Goal: Information Seeking & Learning: Learn about a topic

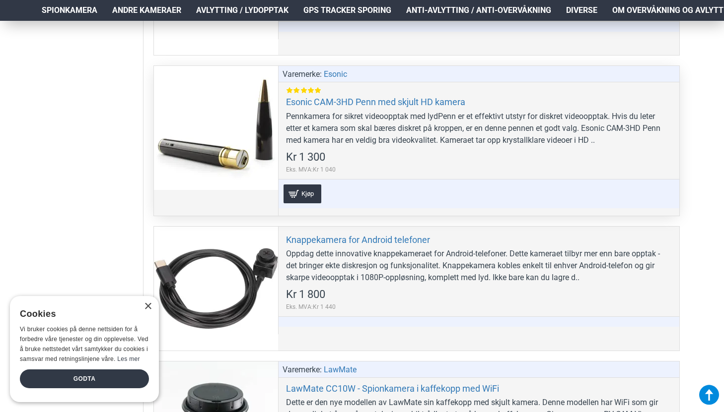
scroll to position [1334, 0]
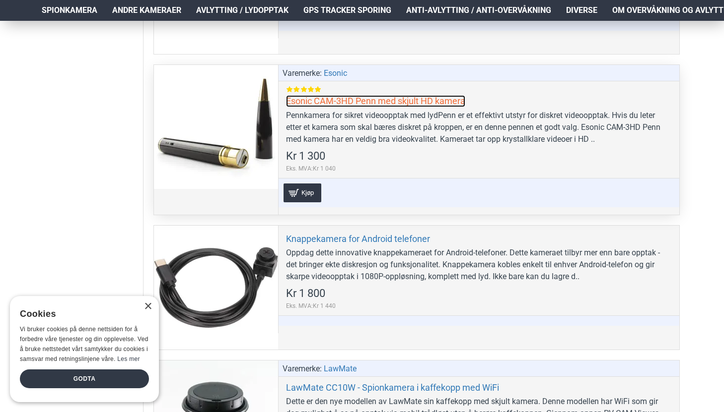
click at [376, 96] on link "Esonic CAM-3HD Penn med skjult HD kamera" at bounding box center [375, 100] width 179 height 11
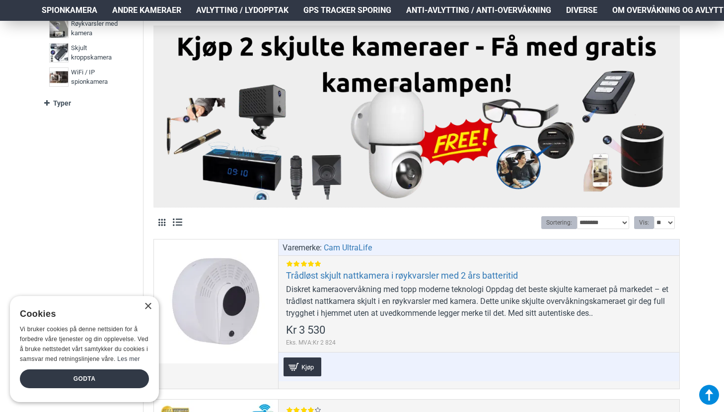
scroll to position [314, 0]
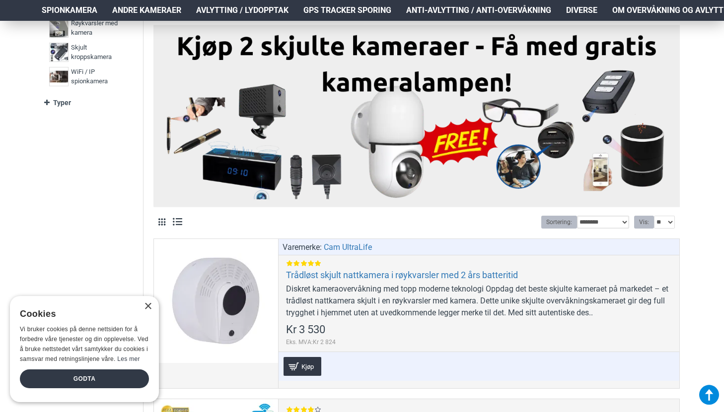
click at [622, 224] on select "**********" at bounding box center [603, 222] width 52 height 13
select select "**********"
click at [577, 216] on select "**********" at bounding box center [603, 222] width 52 height 13
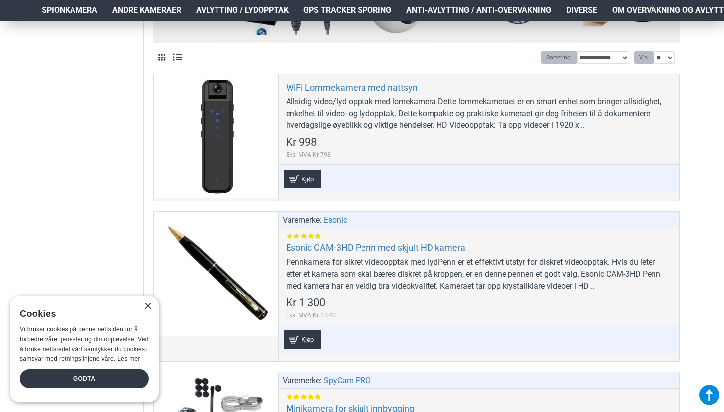
scroll to position [480, 0]
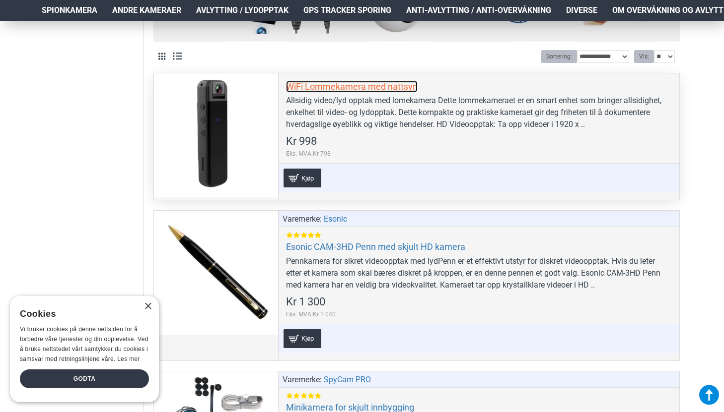
click at [354, 83] on link "WiFi Lommekamera med nattsyn" at bounding box center [352, 86] width 132 height 11
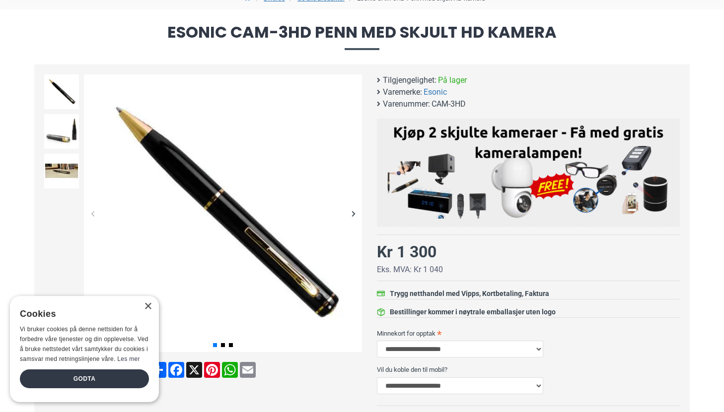
scroll to position [97, 0]
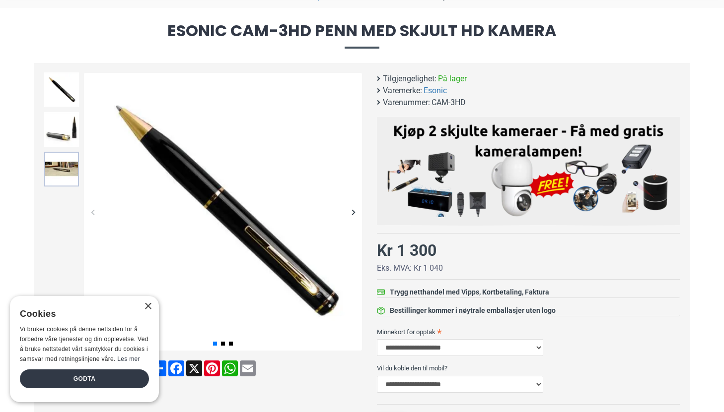
click at [67, 173] on img at bounding box center [61, 169] width 35 height 35
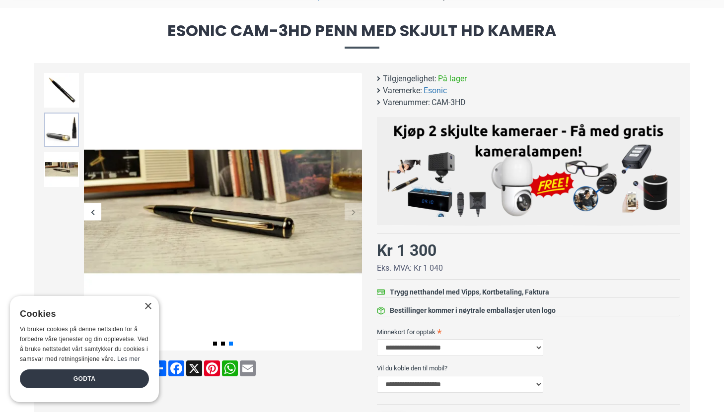
click at [61, 114] on img at bounding box center [61, 130] width 35 height 35
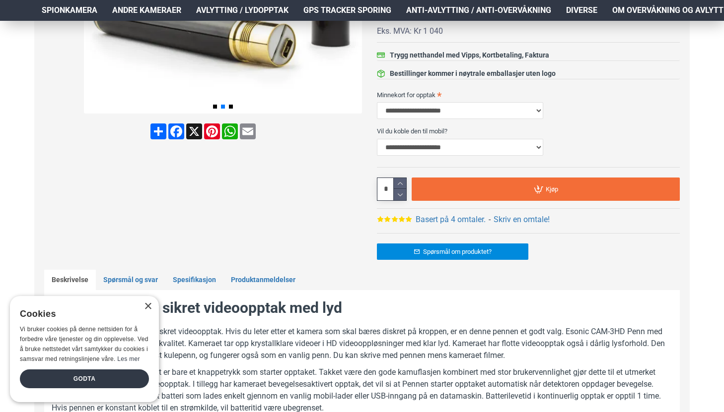
scroll to position [61, 0]
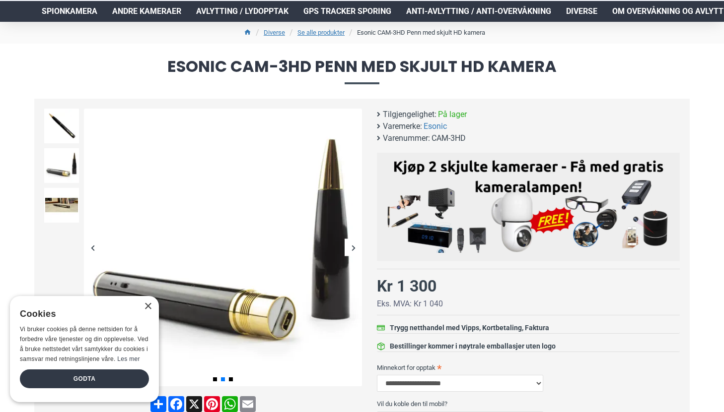
click at [351, 251] on div "Next slide" at bounding box center [352, 247] width 17 height 17
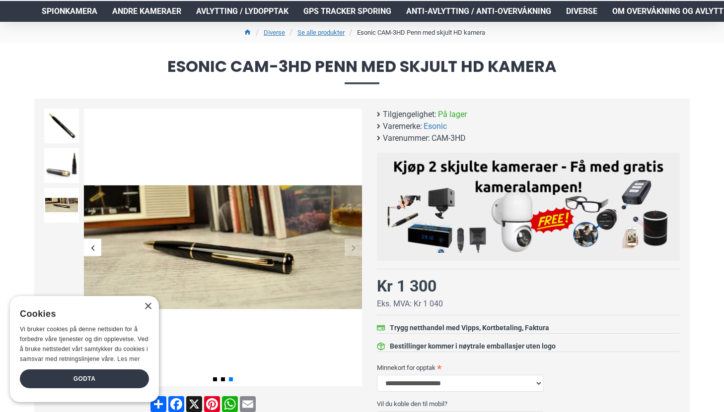
click at [351, 251] on div "Next slide" at bounding box center [352, 247] width 17 height 17
click at [355, 249] on div "Next slide" at bounding box center [352, 247] width 17 height 17
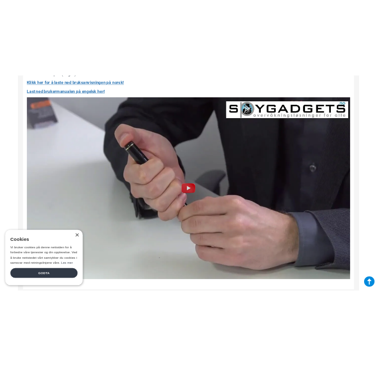
scroll to position [1236, 0]
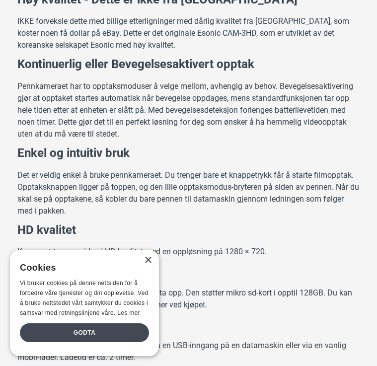
click at [113, 330] on div "Godta" at bounding box center [84, 332] width 129 height 19
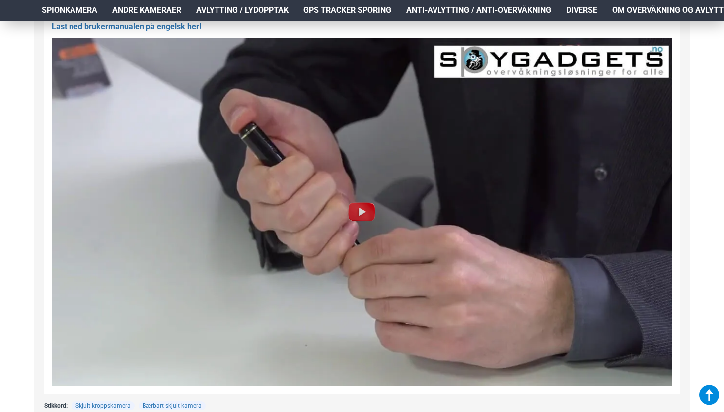
scroll to position [1190, 0]
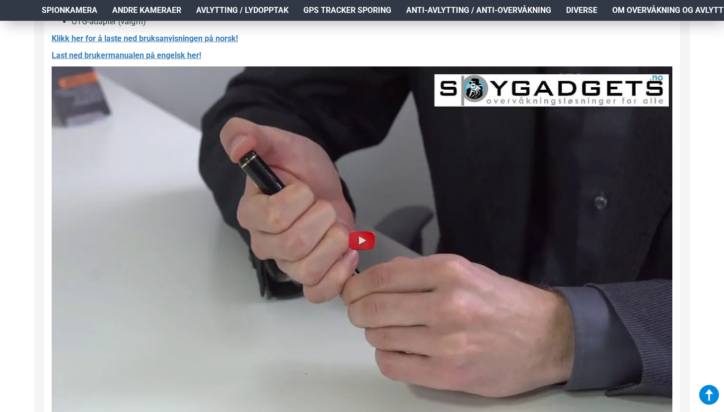
click at [355, 239] on img at bounding box center [362, 241] width 32 height 32
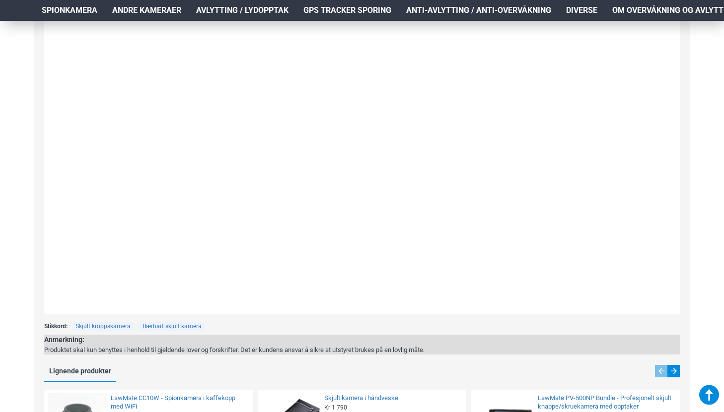
scroll to position [1304, 0]
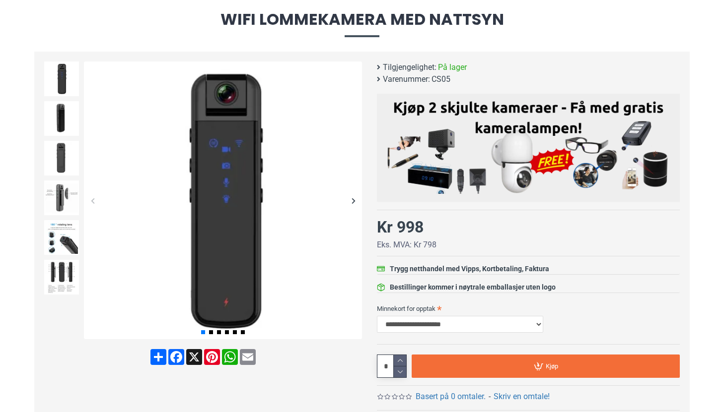
scroll to position [93, 0]
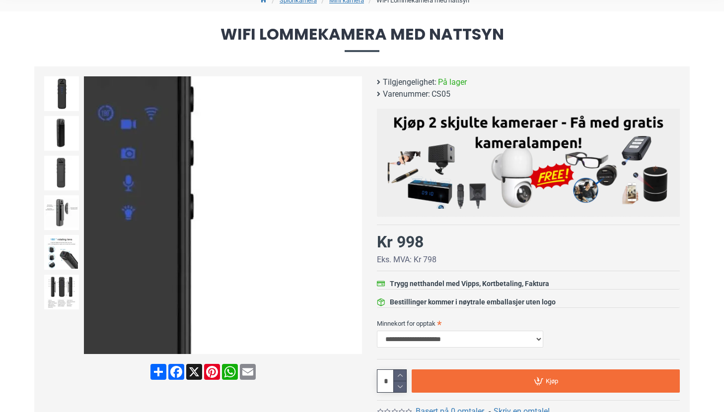
click at [351, 215] on div "Next slide" at bounding box center [352, 215] width 17 height 17
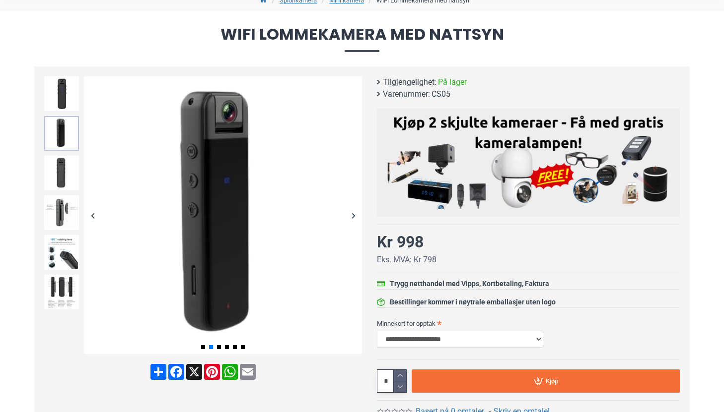
click at [59, 130] on img at bounding box center [61, 133] width 35 height 35
click at [62, 173] on img at bounding box center [61, 172] width 35 height 35
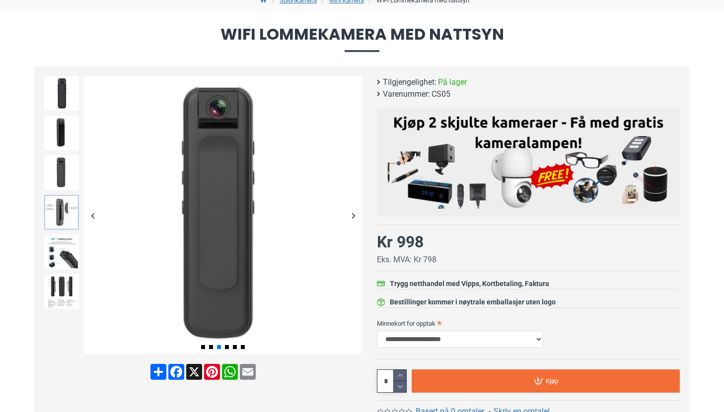
click at [66, 216] on img at bounding box center [61, 212] width 35 height 35
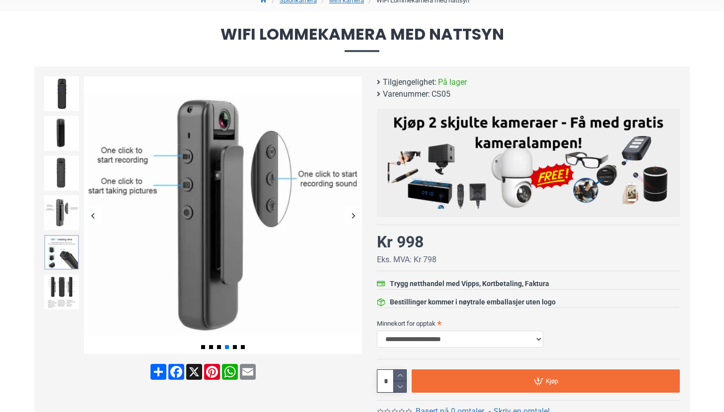
click at [63, 250] on img at bounding box center [61, 252] width 35 height 35
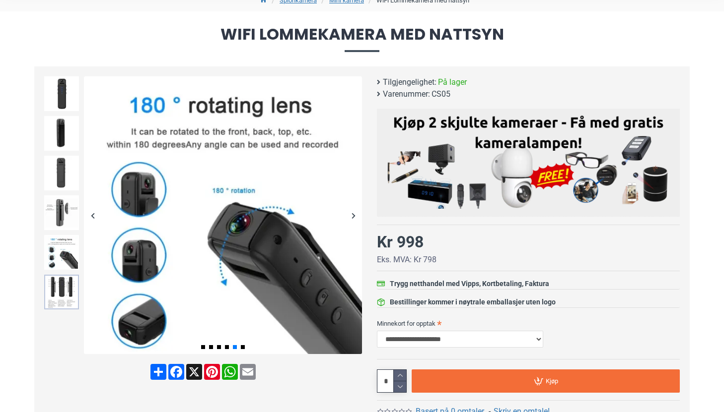
click at [62, 285] on img at bounding box center [61, 292] width 35 height 35
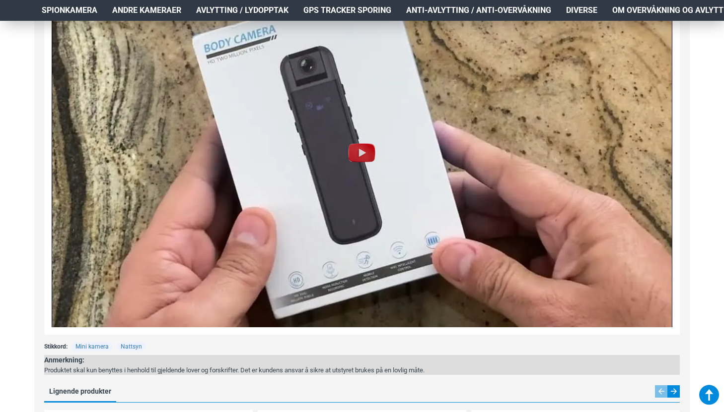
scroll to position [898, 0]
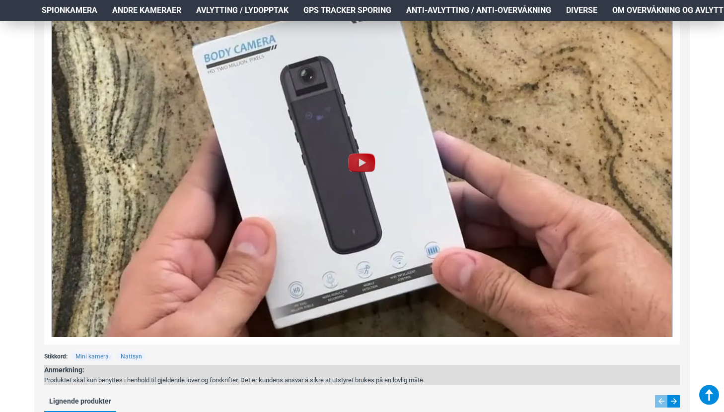
click at [355, 159] on img at bounding box center [362, 163] width 32 height 32
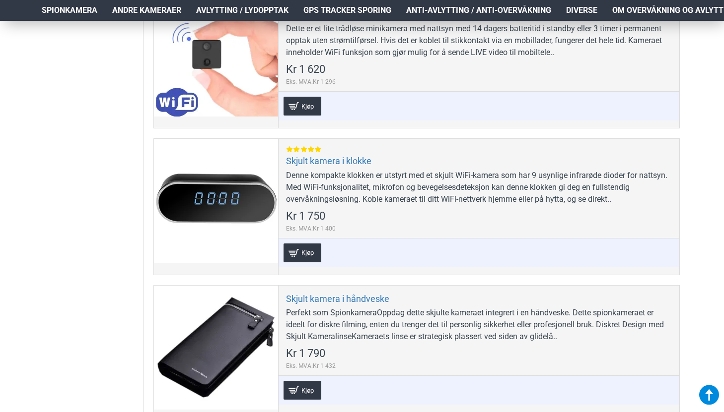
scroll to position [1155, 0]
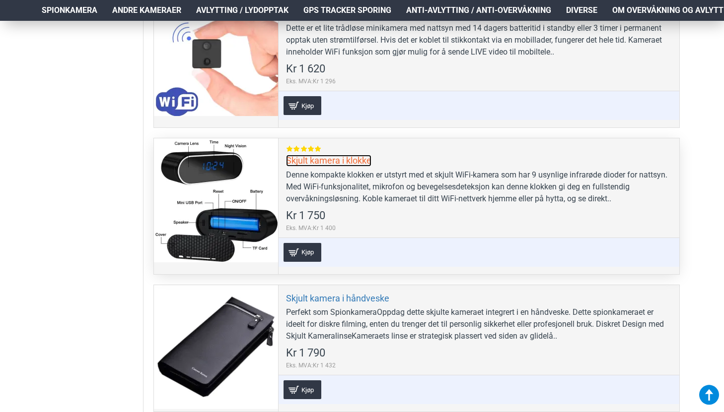
click at [341, 158] on link "Skjult kamera i klokke" at bounding box center [328, 160] width 85 height 11
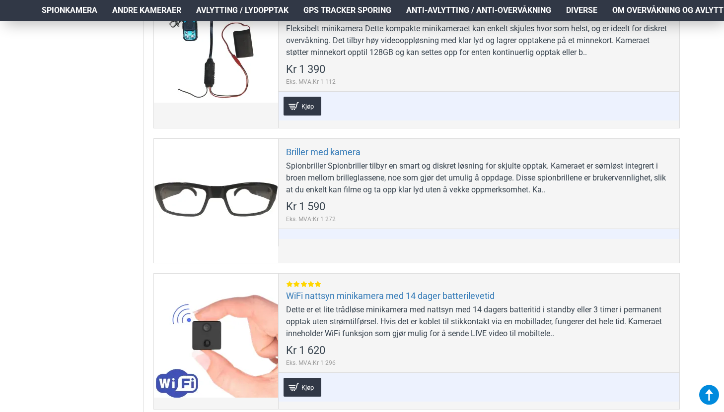
scroll to position [875, 0]
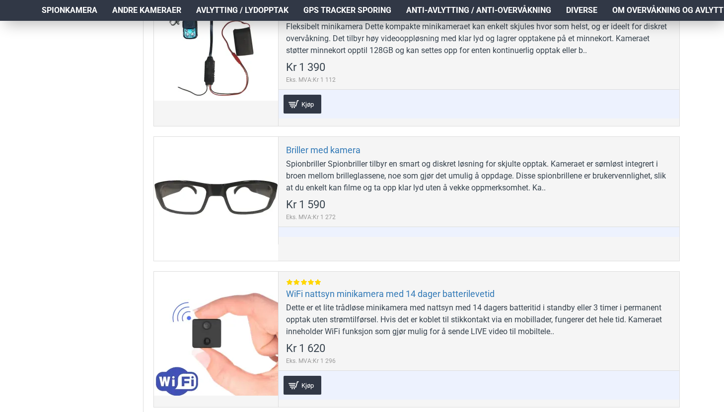
click at [251, 6] on span "Avlytting / Lydopptak" at bounding box center [242, 10] width 92 height 12
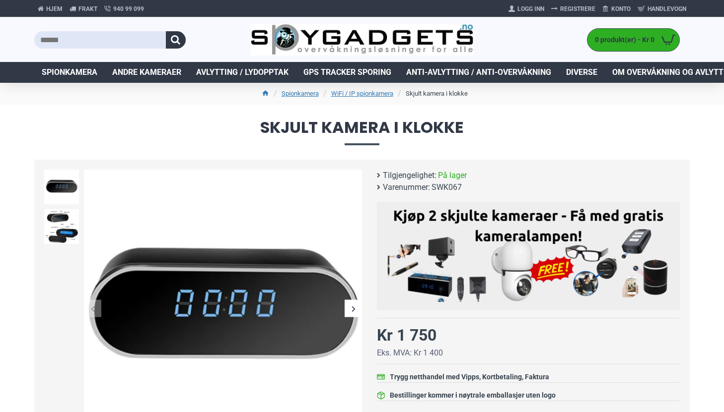
click at [353, 306] on div "Next slide" at bounding box center [352, 308] width 17 height 17
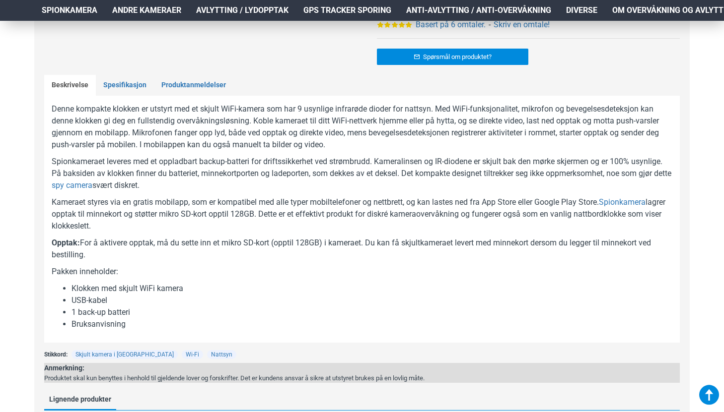
scroll to position [310, 0]
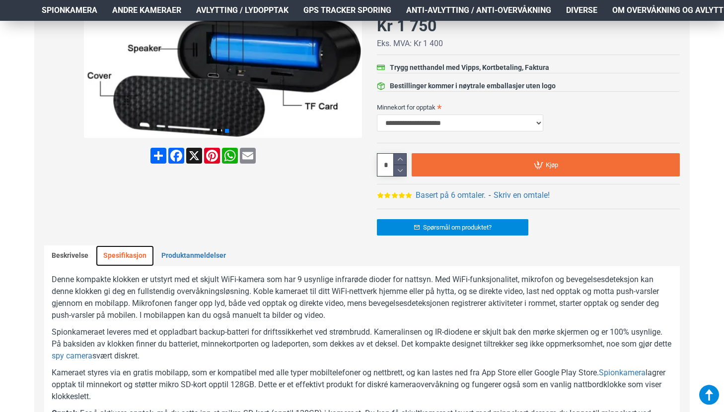
click at [130, 248] on link "Spesifikasjon" at bounding box center [125, 256] width 58 height 21
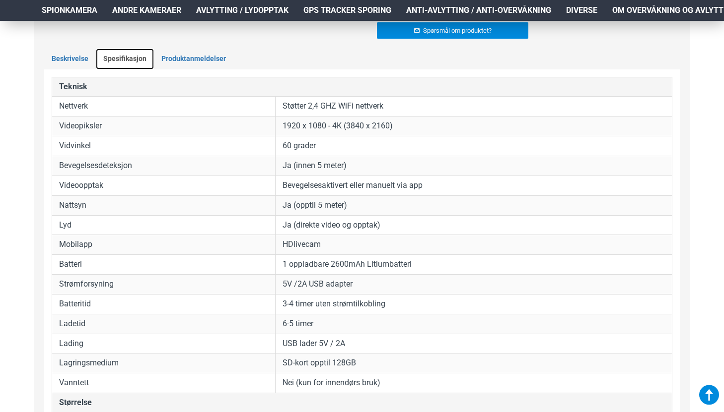
scroll to position [513, 0]
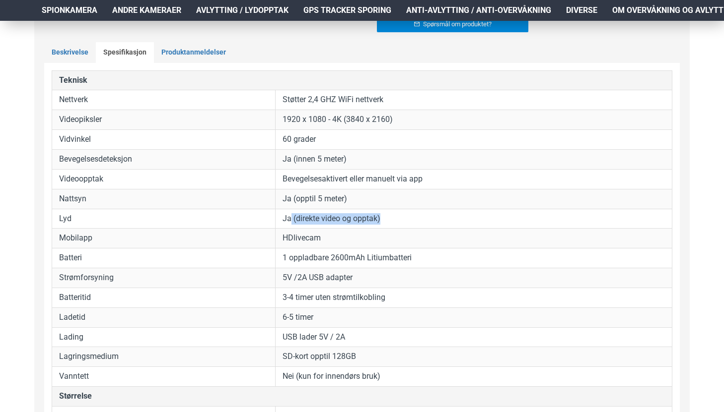
drag, startPoint x: 293, startPoint y: 216, endPoint x: 397, endPoint y: 216, distance: 103.2
click at [397, 216] on td "Ja (direkte video og opptak)" at bounding box center [473, 219] width 397 height 20
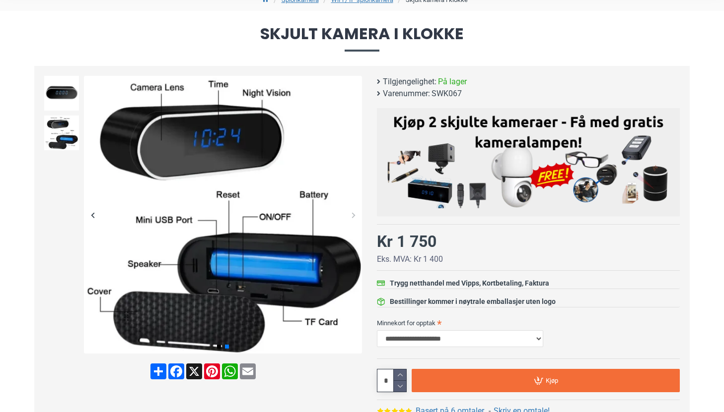
scroll to position [107, 0]
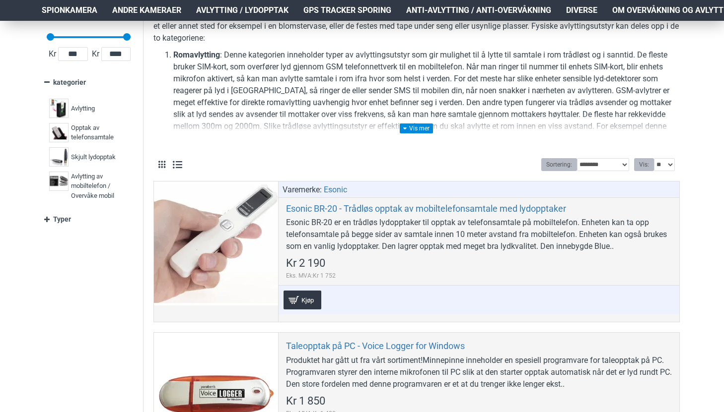
scroll to position [209, 0]
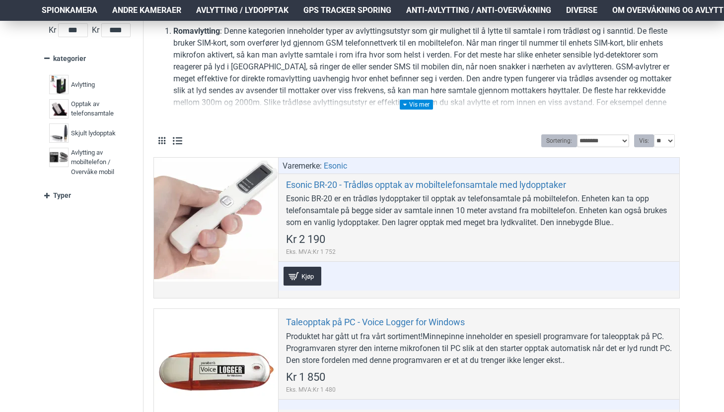
click at [623, 142] on select "**********" at bounding box center [603, 141] width 52 height 13
select select "**********"
click at [577, 135] on select "**********" at bounding box center [603, 141] width 52 height 13
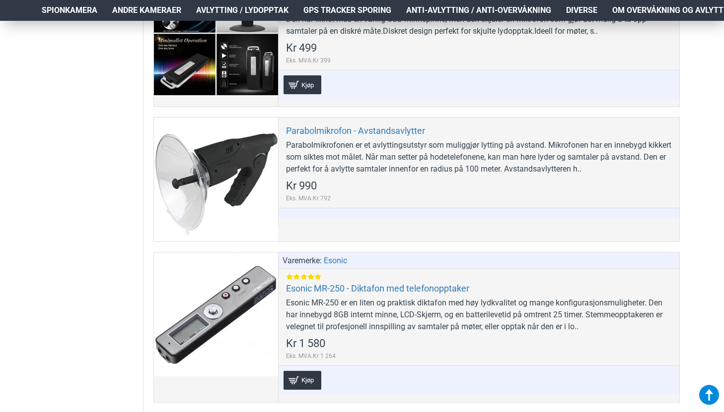
scroll to position [248, 0]
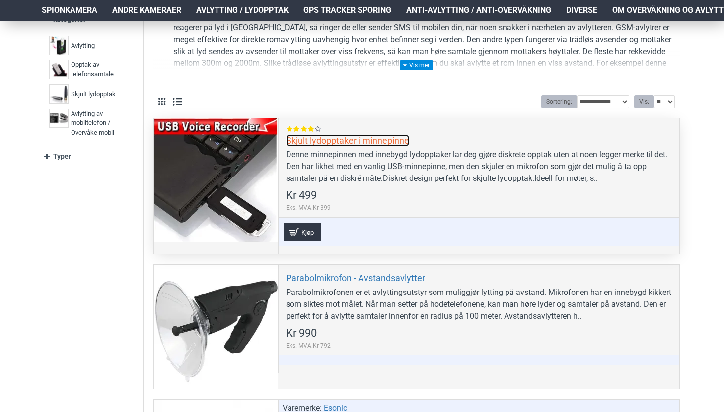
click at [359, 138] on link "Skjult lydopptaker i minnepinne" at bounding box center [347, 140] width 123 height 11
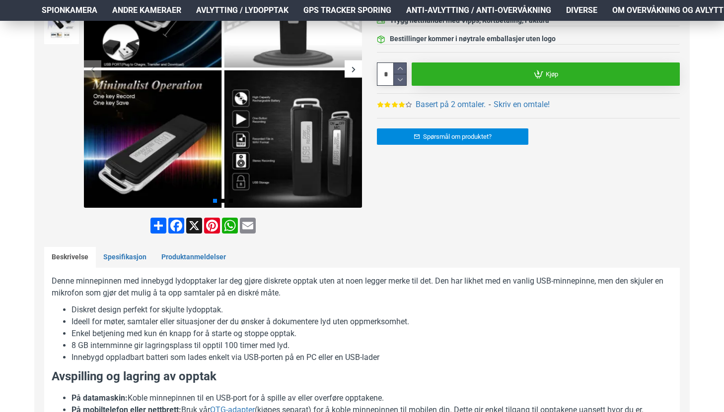
scroll to position [241, 0]
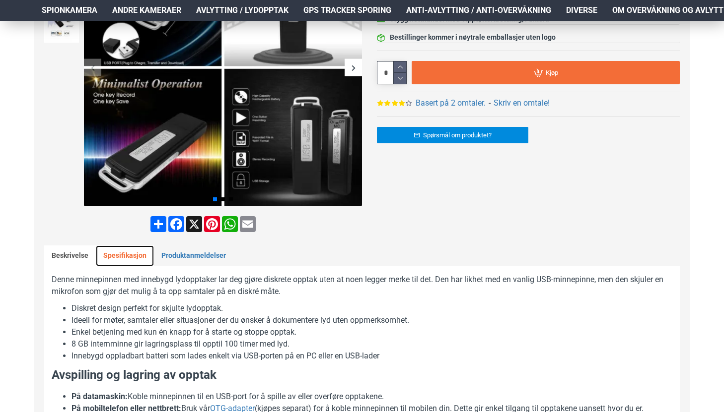
click at [133, 256] on link "Spesifikasjon" at bounding box center [125, 256] width 58 height 21
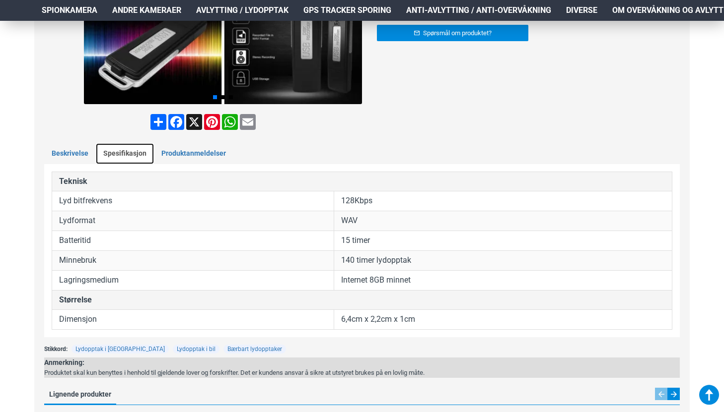
scroll to position [347, 0]
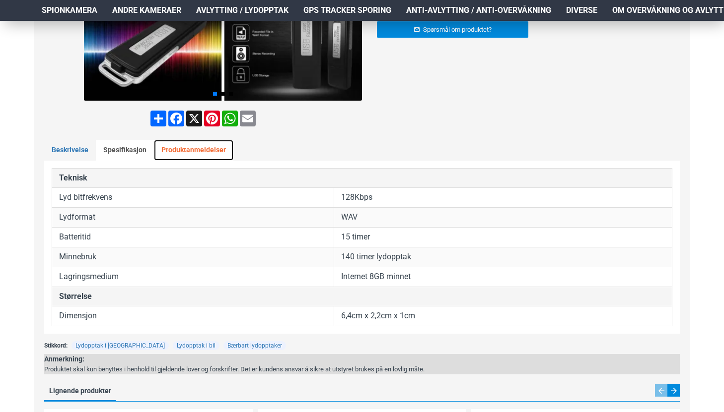
click at [193, 144] on link "Produktanmeldelser" at bounding box center [193, 150] width 79 height 21
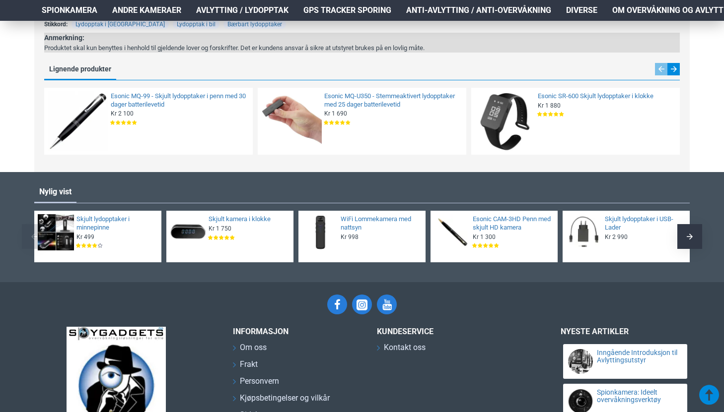
scroll to position [894, 0]
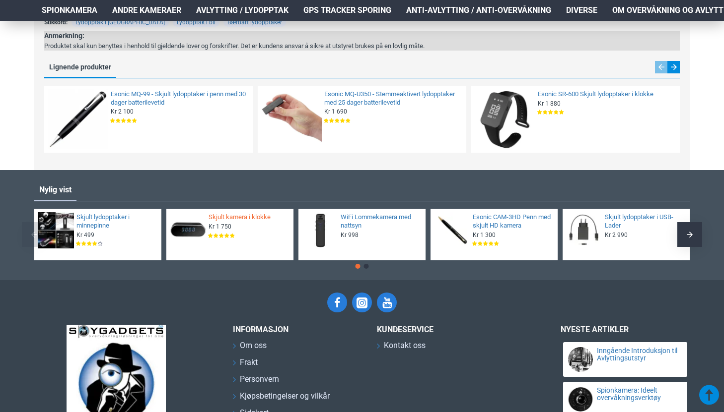
click at [227, 217] on link "Skjult kamera i klokke" at bounding box center [247, 217] width 79 height 8
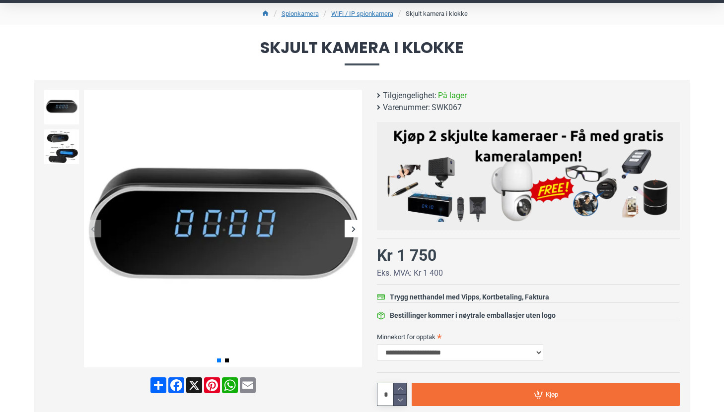
scroll to position [84, 0]
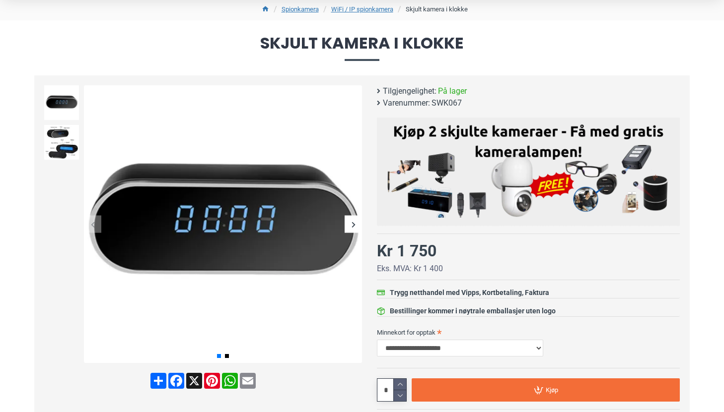
click at [360, 226] on div "Next slide" at bounding box center [352, 224] width 17 height 17
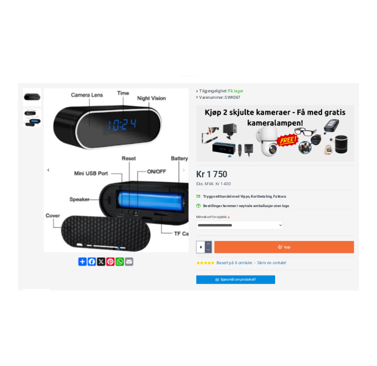
scroll to position [74, 0]
